Goal: Navigation & Orientation: Find specific page/section

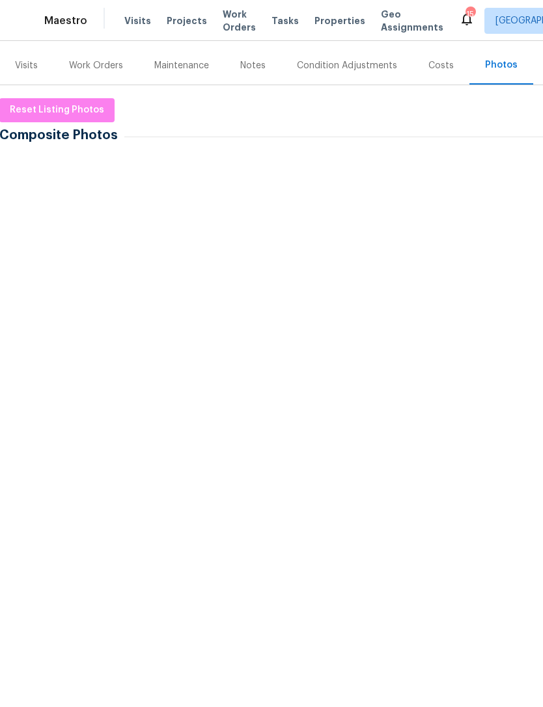
scroll to position [265, 1]
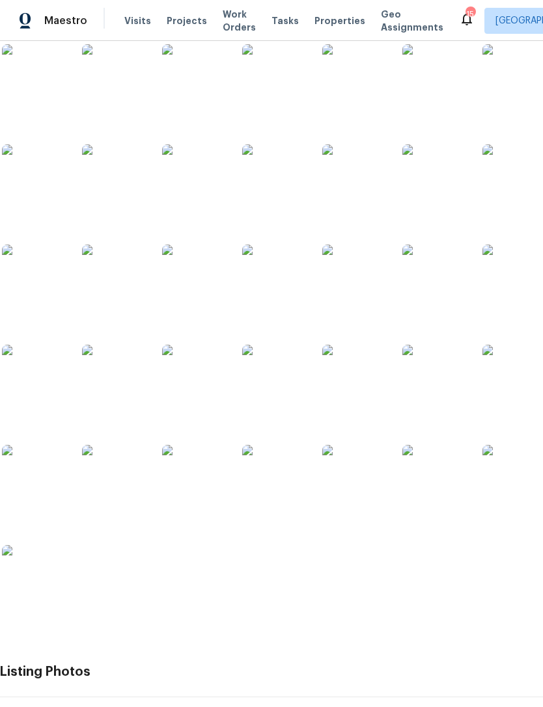
click at [191, 477] on img at bounding box center [194, 477] width 65 height 65
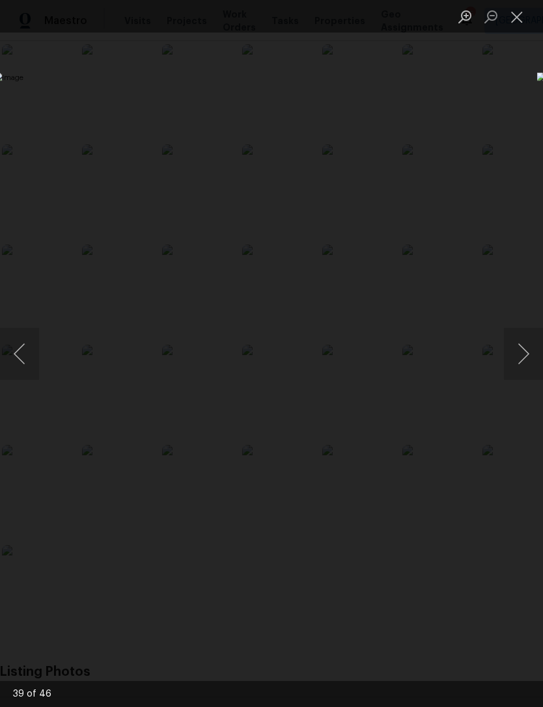
click at [525, 12] on button "Close lightbox" at bounding box center [517, 16] width 26 height 23
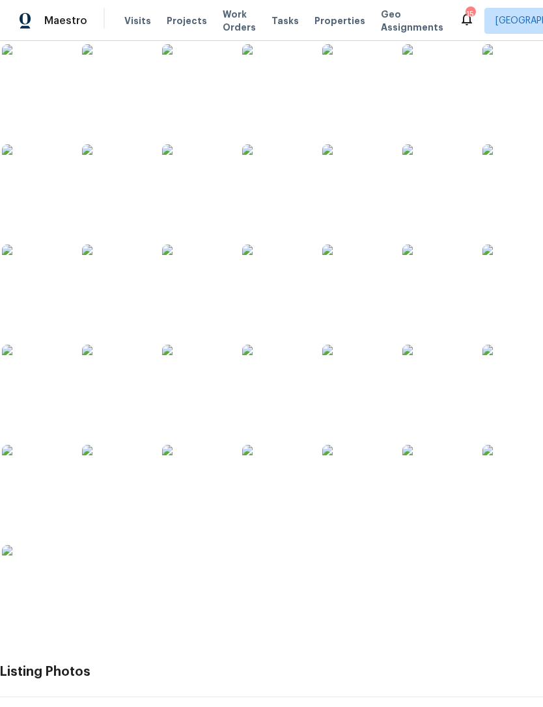
click at [100, 394] on img at bounding box center [114, 377] width 65 height 65
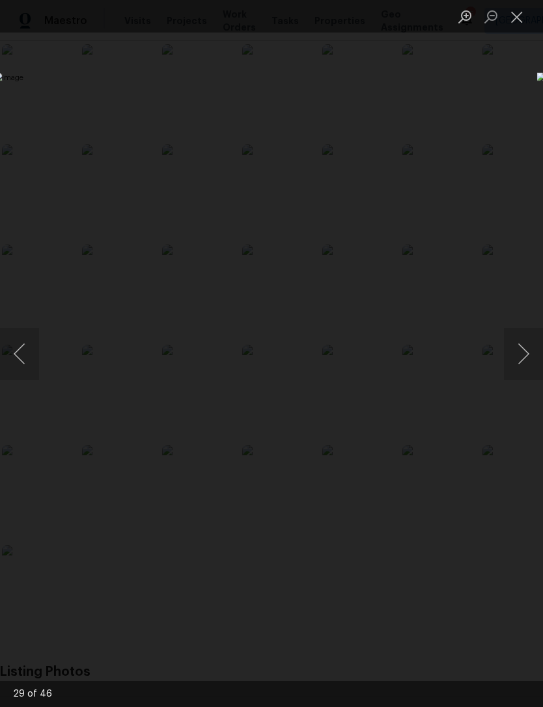
click at [517, 19] on button "Close lightbox" at bounding box center [517, 16] width 26 height 23
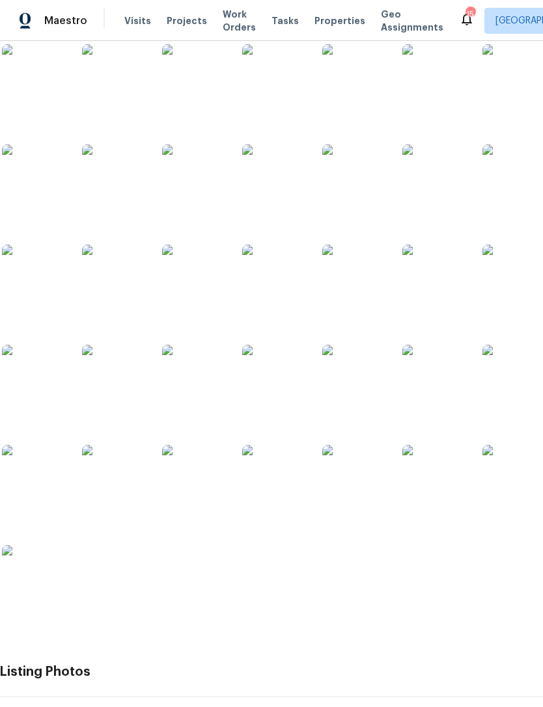
click at [355, 384] on img at bounding box center [354, 377] width 65 height 65
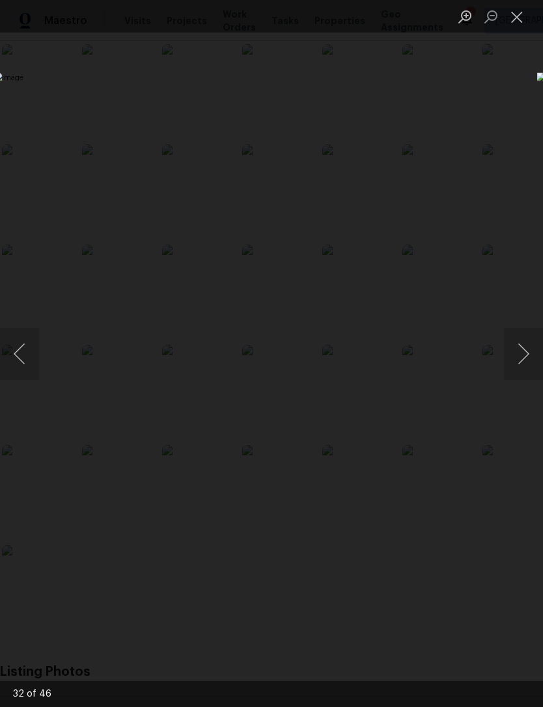
click at [516, 355] on button "Next image" at bounding box center [523, 354] width 39 height 52
click at [518, 353] on button "Next image" at bounding box center [523, 354] width 39 height 52
click at [513, 352] on button "Next image" at bounding box center [523, 354] width 39 height 52
click at [519, 349] on button "Next image" at bounding box center [523, 354] width 39 height 52
click at [521, 356] on button "Next image" at bounding box center [523, 354] width 39 height 52
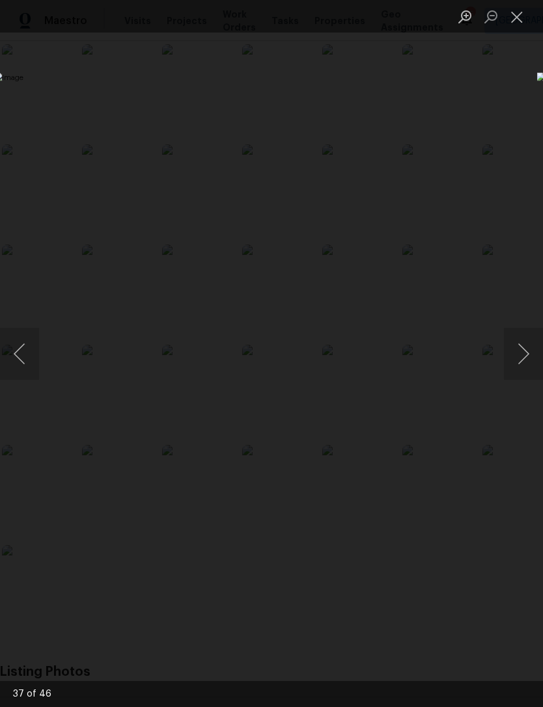
click at [519, 360] on button "Next image" at bounding box center [523, 354] width 39 height 52
click at [519, 356] on button "Next image" at bounding box center [523, 354] width 39 height 52
click at [520, 357] on button "Next image" at bounding box center [523, 354] width 39 height 52
click at [520, 353] on button "Next image" at bounding box center [523, 354] width 39 height 52
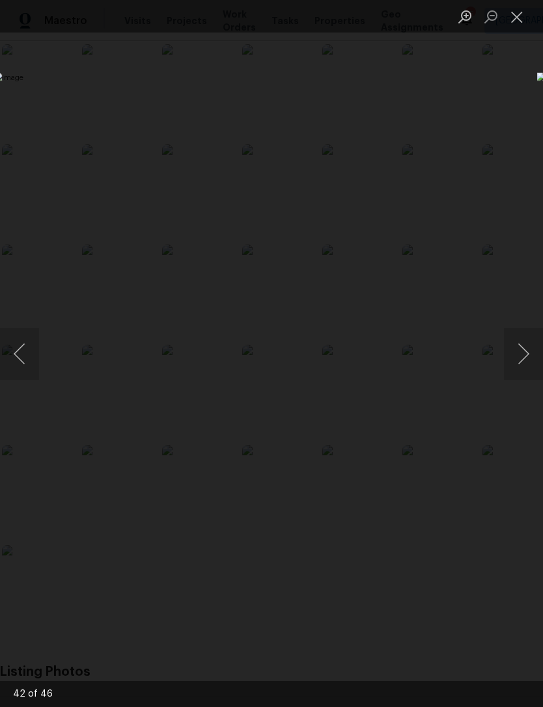
click at [522, 353] on button "Next image" at bounding box center [523, 354] width 39 height 52
click at [520, 353] on button "Next image" at bounding box center [523, 354] width 39 height 52
click at [519, 356] on button "Next image" at bounding box center [523, 354] width 39 height 52
click at [515, 23] on button "Close lightbox" at bounding box center [517, 16] width 26 height 23
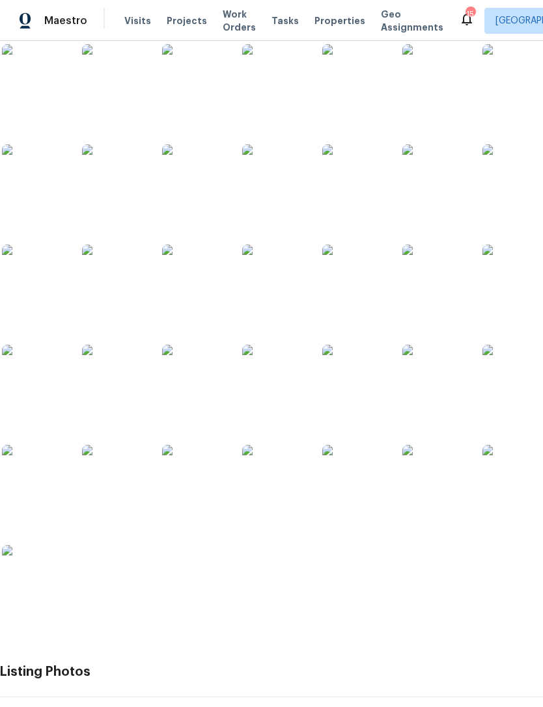
click at [520, 485] on img at bounding box center [514, 477] width 65 height 65
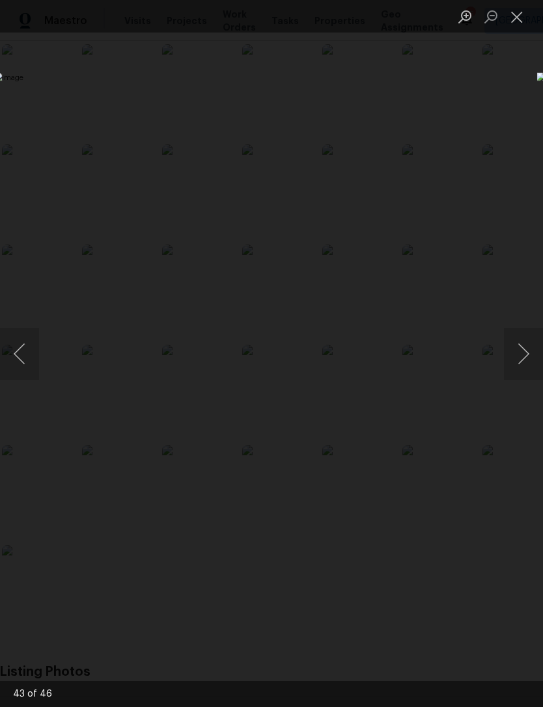
click at [525, 361] on button "Next image" at bounding box center [523, 354] width 39 height 52
click at [524, 358] on button "Next image" at bounding box center [523, 354] width 39 height 52
click at [517, 20] on button "Close lightbox" at bounding box center [517, 16] width 26 height 23
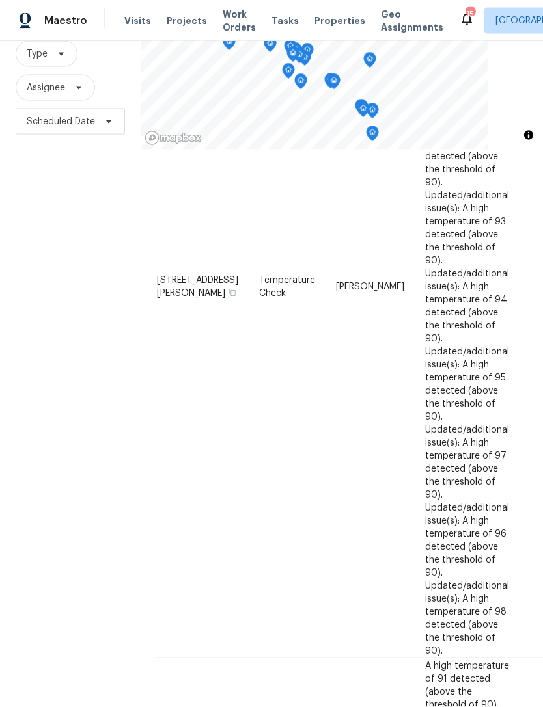
scroll to position [42, 0]
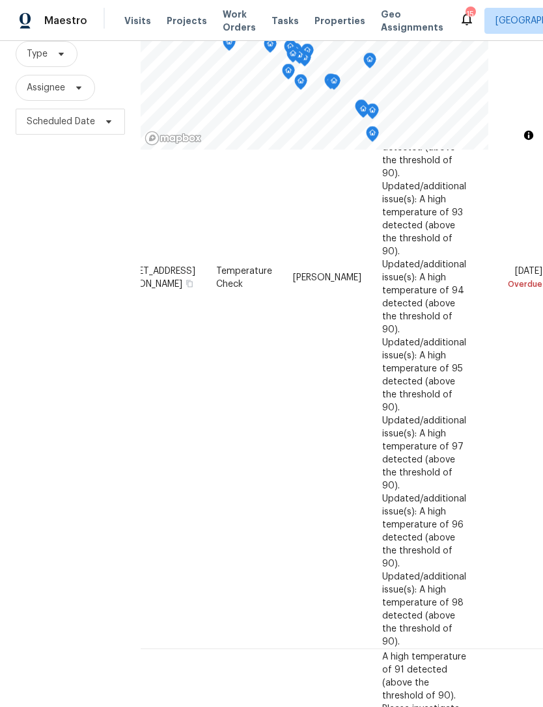
click at [63, 485] on div "Filters Reset ​ Type Assignee Scheduled Date" at bounding box center [70, 334] width 141 height 761
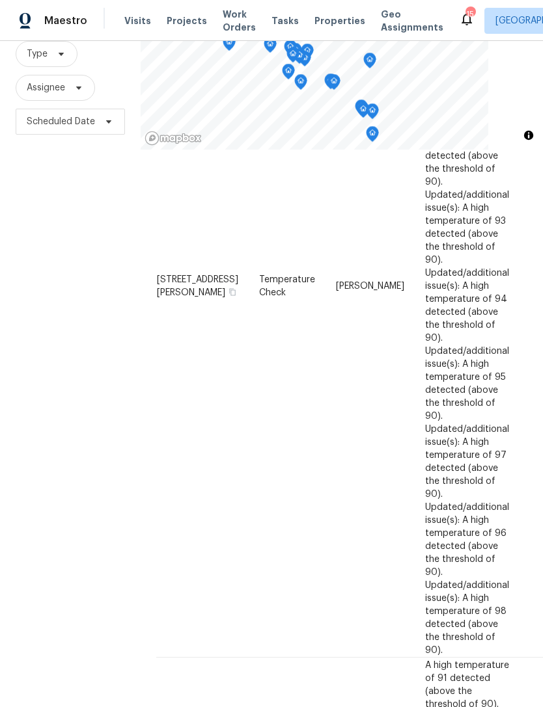
scroll to position [1604, 0]
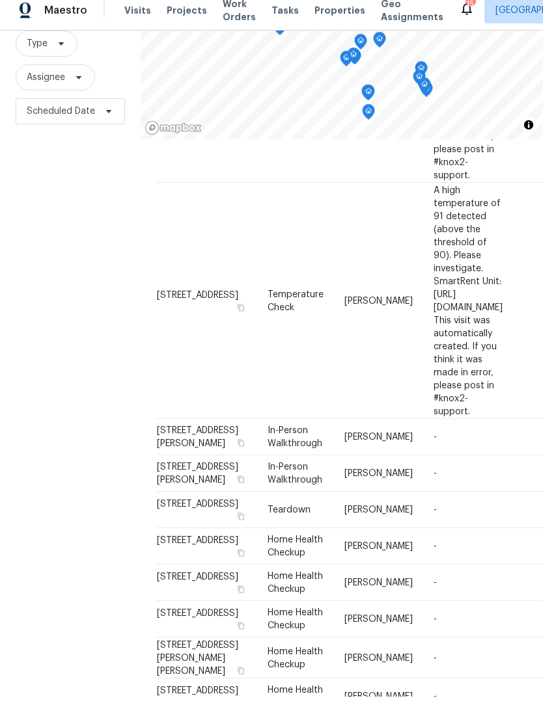
scroll to position [1091, 0]
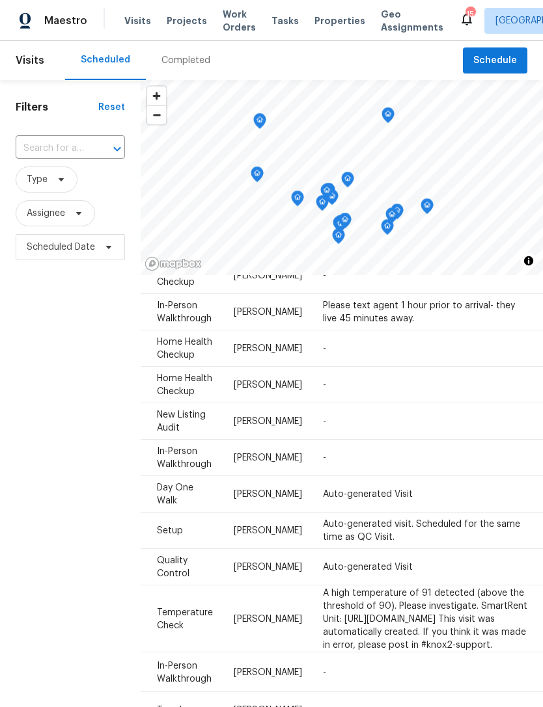
scroll to position [289, 110]
click at [130, 479] on div "Filters Reset ​ Type Assignee Scheduled Date" at bounding box center [70, 460] width 141 height 761
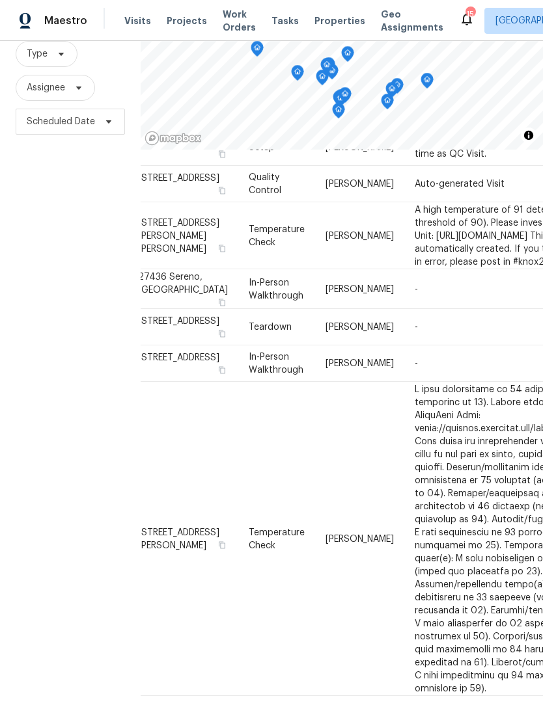
scroll to position [546, 18]
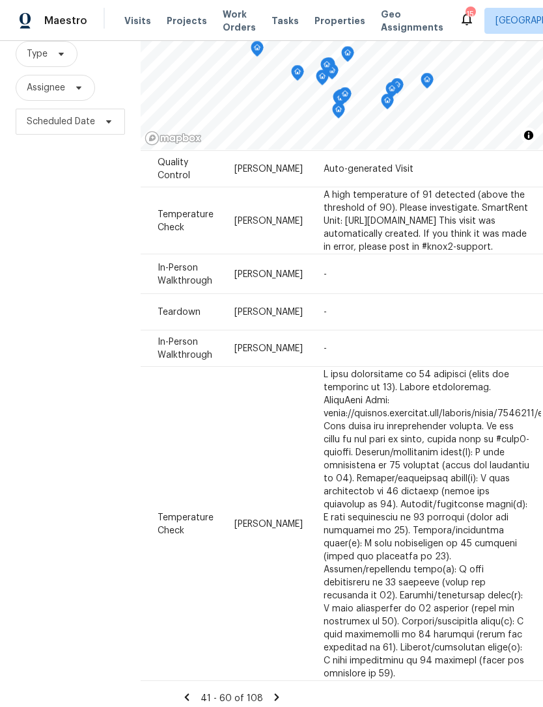
click at [276, 693] on icon at bounding box center [277, 696] width 5 height 7
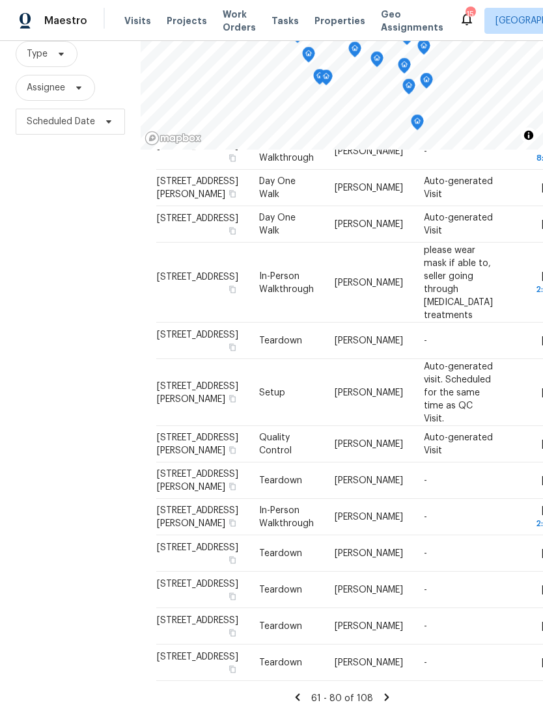
scroll to position [909, 0]
click at [296, 692] on icon at bounding box center [297, 698] width 12 height 12
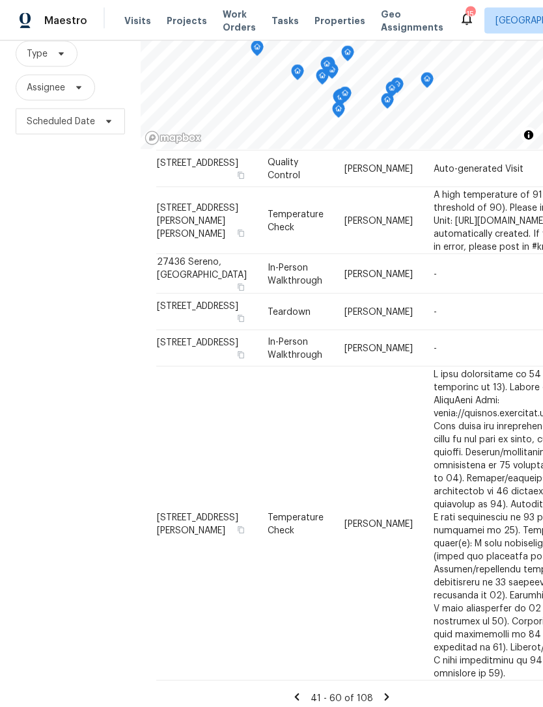
scroll to position [42, 0]
click at [301, 692] on icon at bounding box center [297, 698] width 12 height 12
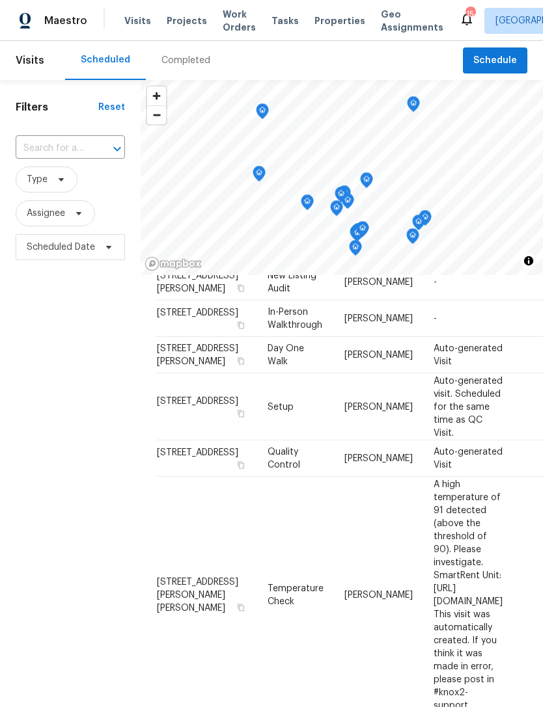
scroll to position [558, 0]
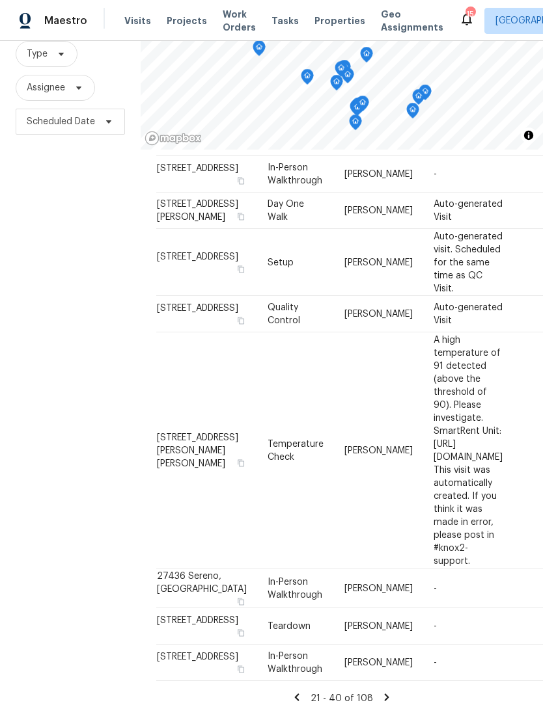
click at [301, 692] on icon at bounding box center [297, 698] width 12 height 12
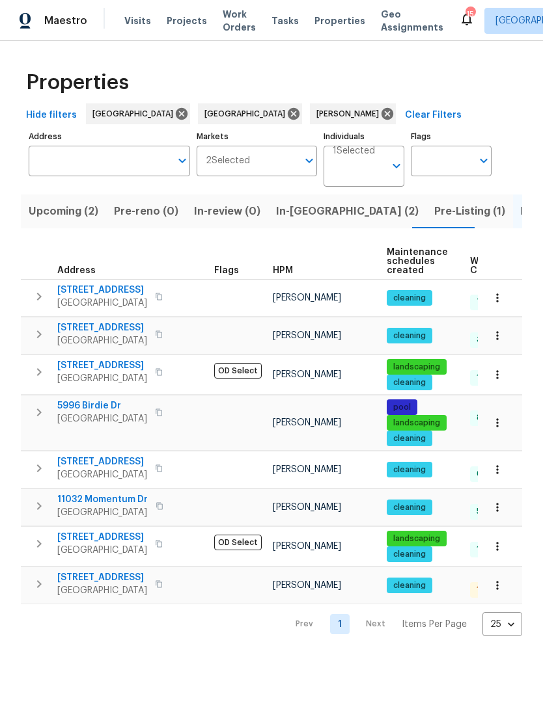
click at [291, 204] on span "In-reno (2)" at bounding box center [347, 211] width 142 height 18
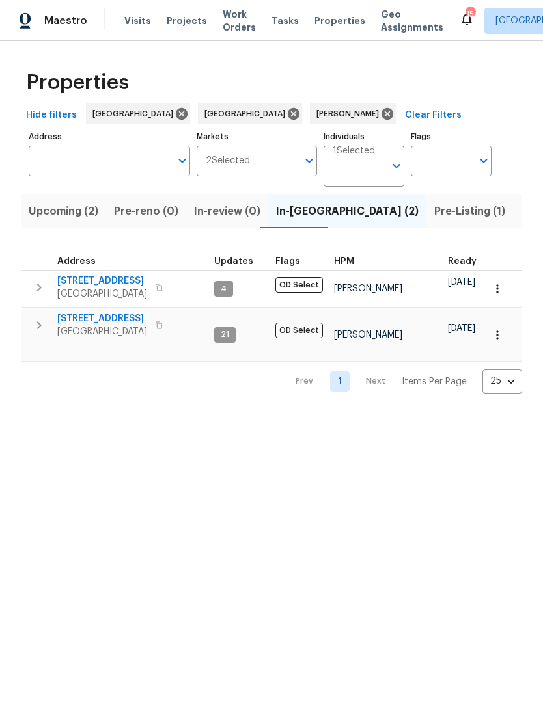
click at [90, 317] on span "3800 Mayfair Dr" at bounding box center [102, 318] width 90 height 13
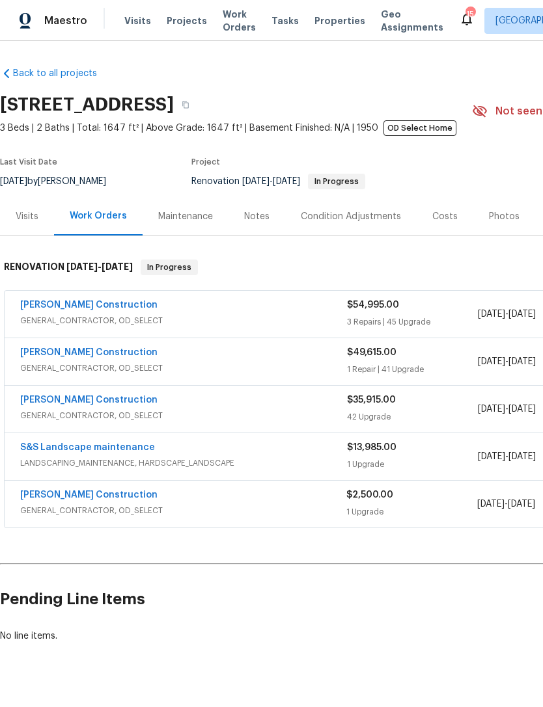
click at [252, 209] on div "Notes" at bounding box center [256, 216] width 57 height 38
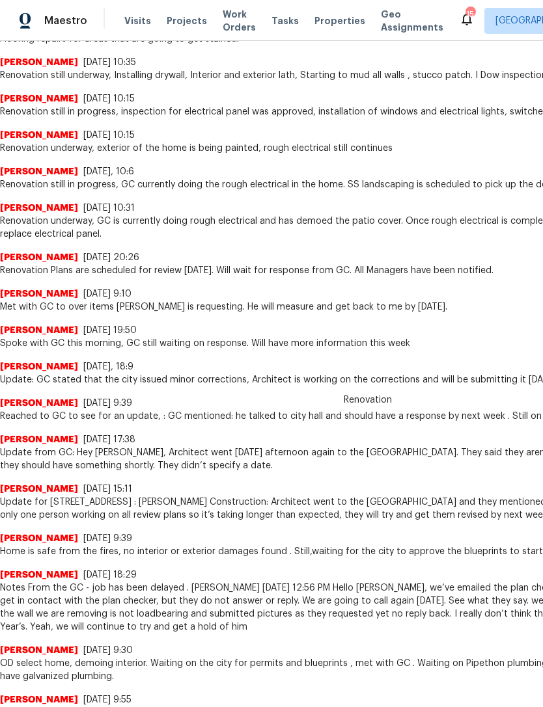
scroll to position [656, -1]
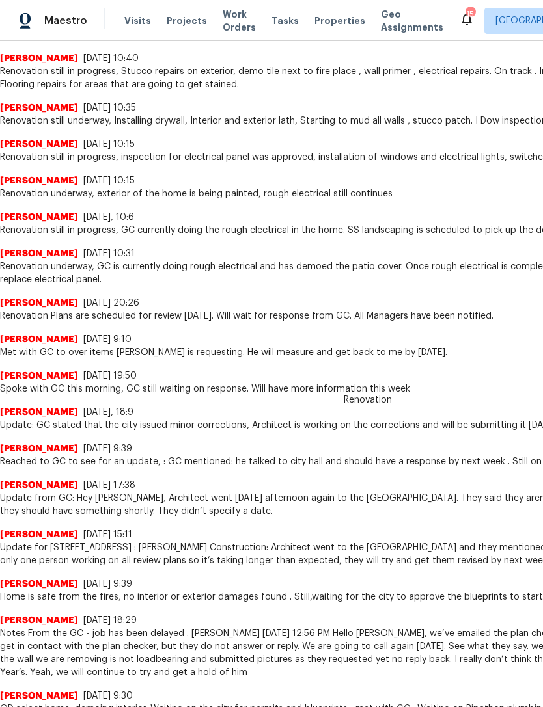
click at [345, 405] on span "Renovation" at bounding box center [368, 400] width 64 height 13
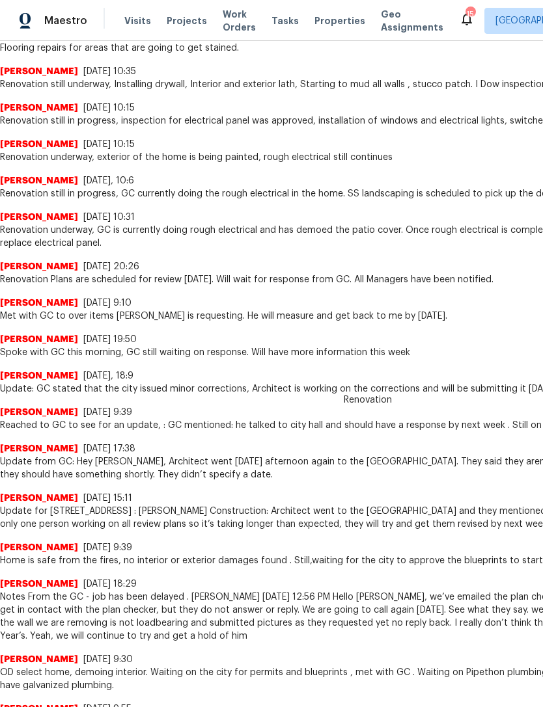
scroll to position [662, 0]
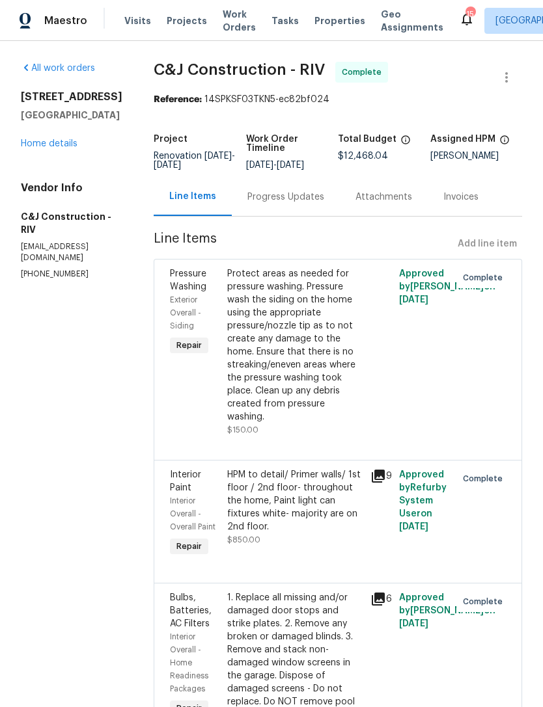
click at [33, 146] on link "Home details" at bounding box center [49, 143] width 57 height 9
